Goal: Check status: Check status

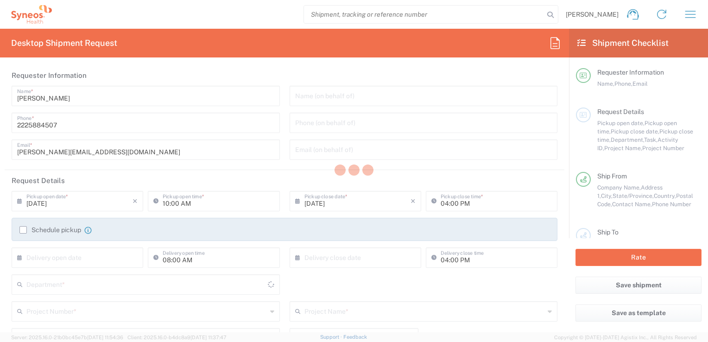
type input "Morelos"
type input "[GEOGRAPHIC_DATA]"
type input "3248"
type input "INC Research Clin Svcs [GEOGRAPHIC_DATA]"
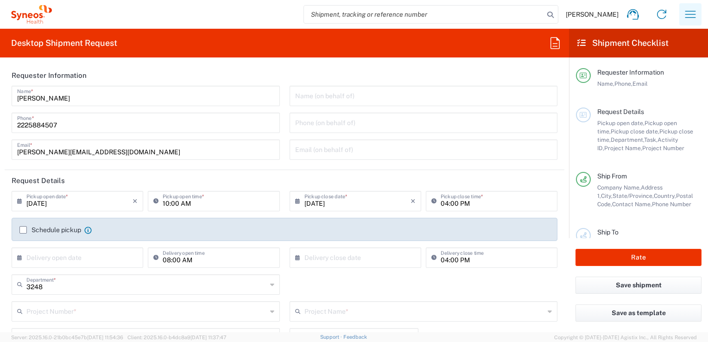
click at [689, 23] on button "button" at bounding box center [690, 14] width 22 height 22
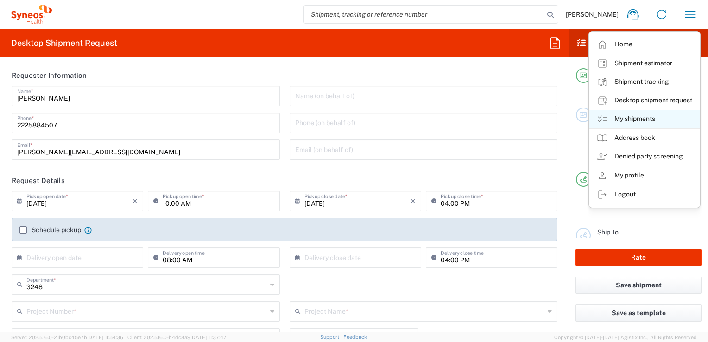
click at [629, 116] on link "My shipments" at bounding box center [644, 119] width 110 height 19
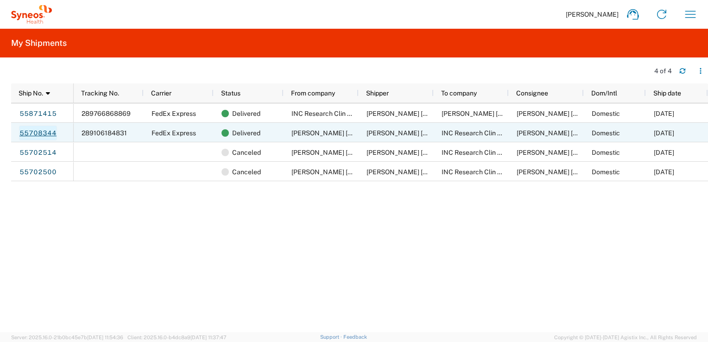
click at [38, 131] on link "55708344" at bounding box center [38, 132] width 38 height 15
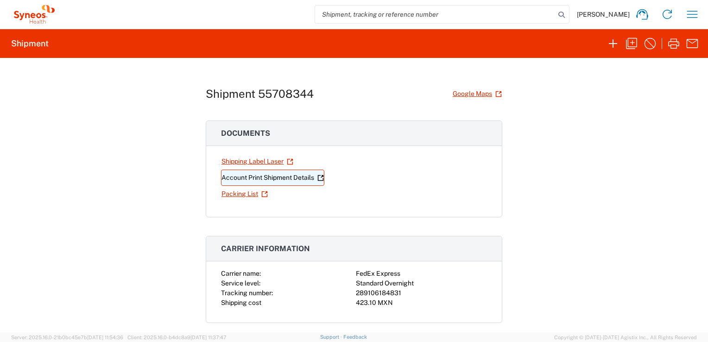
click at [264, 175] on link "Account Print Shipment Details" at bounding box center [272, 177] width 103 height 16
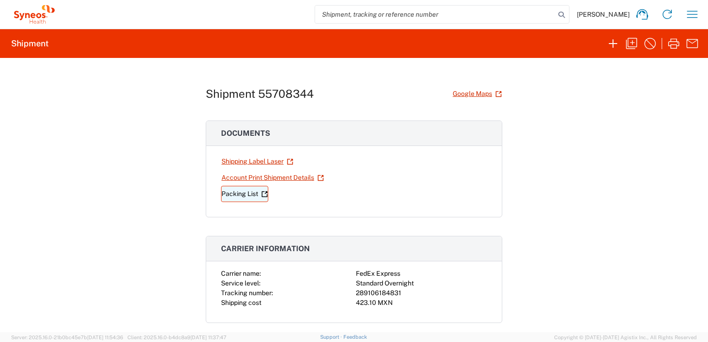
click at [235, 188] on link "Packing List" at bounding box center [244, 194] width 47 height 16
